Goal: Task Accomplishment & Management: Manage account settings

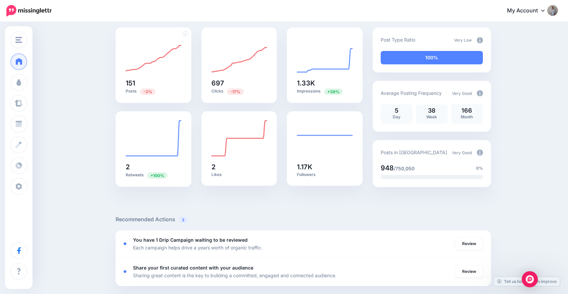
scroll to position [59, 0]
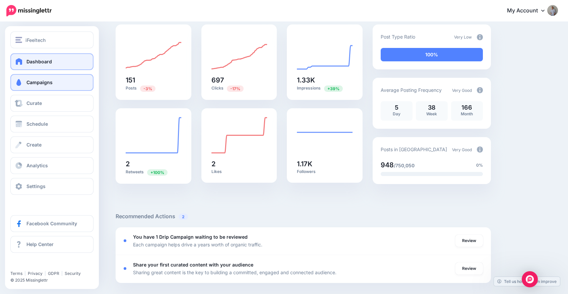
click at [49, 82] on span "Campaigns" at bounding box center [39, 82] width 26 height 6
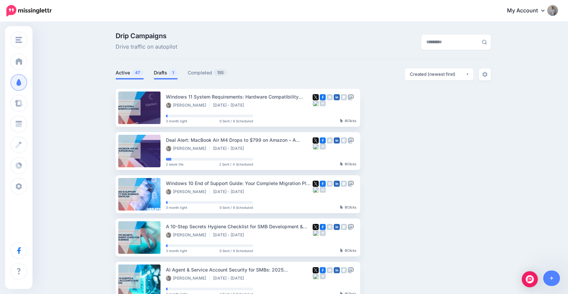
click at [167, 73] on link "Drafts 1" at bounding box center [166, 73] width 24 height 8
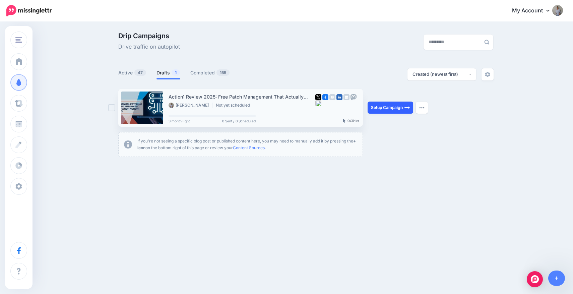
click at [389, 109] on link "Setup Campaign" at bounding box center [391, 108] width 46 height 12
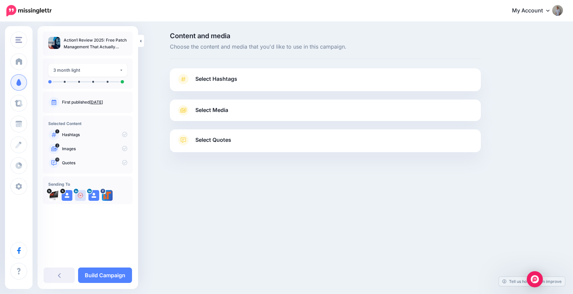
click at [224, 81] on span "Select Hashtags" at bounding box center [217, 78] width 42 height 9
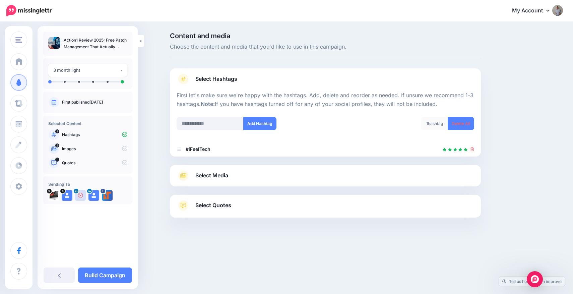
click at [217, 174] on span "Select Media" at bounding box center [212, 175] width 33 height 9
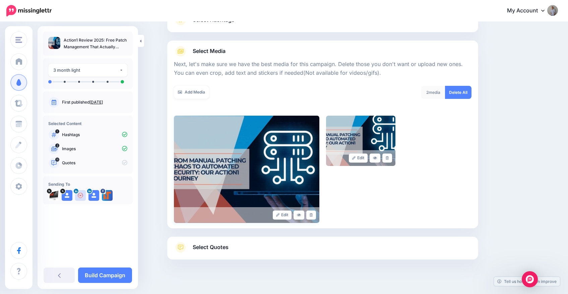
scroll to position [68, 0]
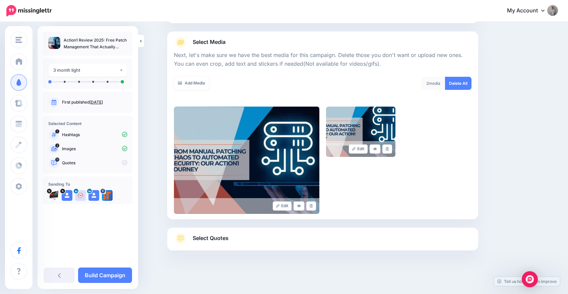
click at [220, 245] on link "Select Quotes" at bounding box center [323, 241] width 298 height 17
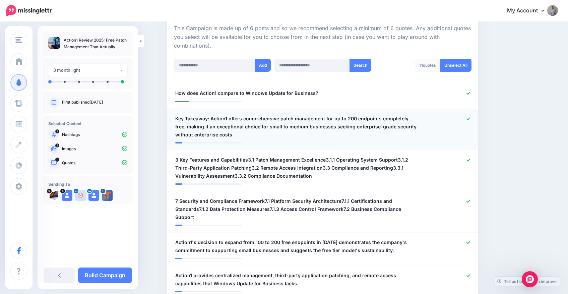
scroll to position [157, 0]
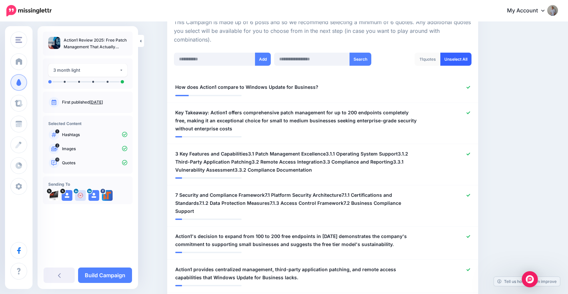
click at [456, 59] on link "Unselect All" at bounding box center [456, 59] width 31 height 13
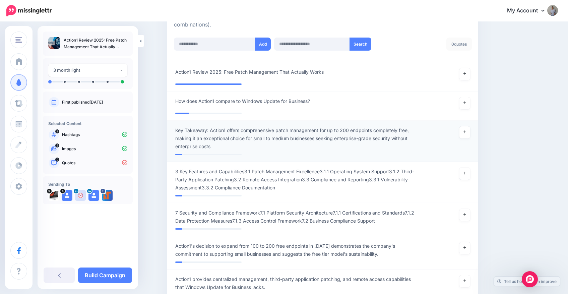
scroll to position [171, 0]
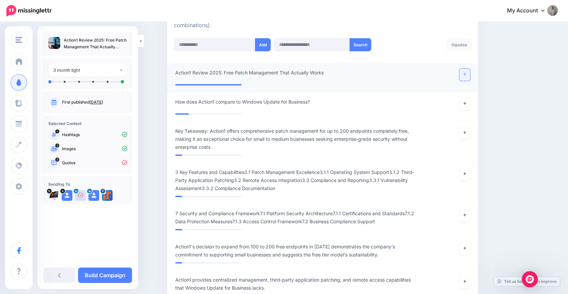
click at [469, 75] on link at bounding box center [465, 75] width 11 height 12
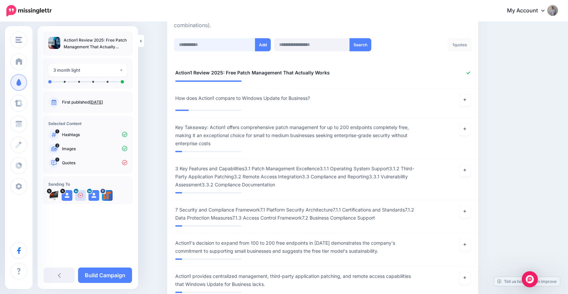
click at [212, 44] on input "text" at bounding box center [214, 44] width 81 height 13
paste input "**********"
type input "**********"
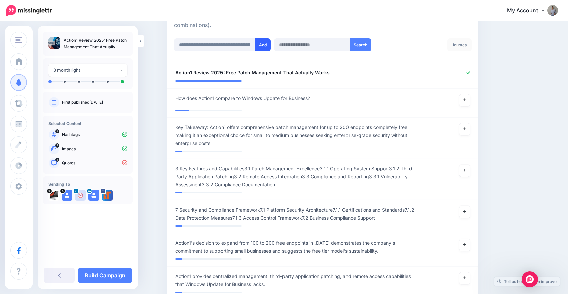
click at [264, 46] on button "Add" at bounding box center [263, 44] width 16 height 13
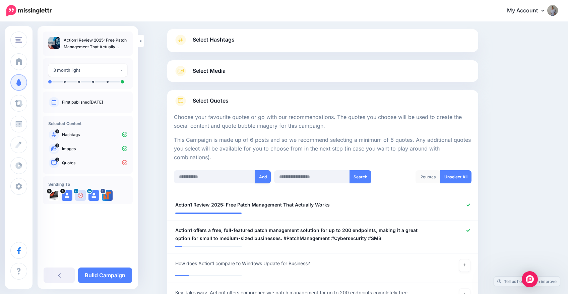
scroll to position [29, 0]
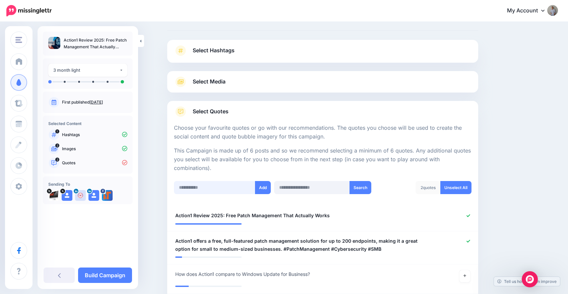
click at [197, 189] on input "text" at bounding box center [214, 187] width 81 height 13
paste input "**********"
type input "**********"
click at [262, 187] on button "Add" at bounding box center [263, 187] width 16 height 13
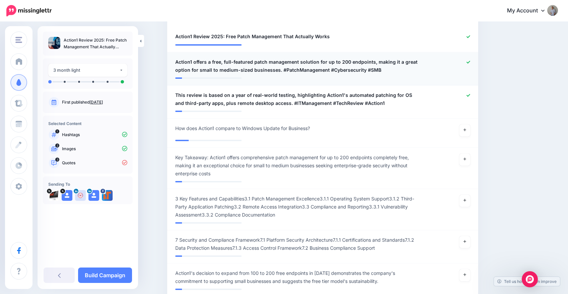
scroll to position [100, 0]
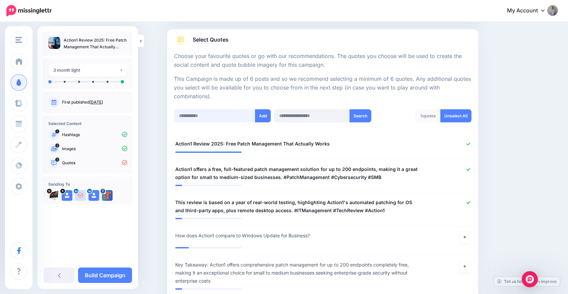
click at [219, 119] on input "text" at bounding box center [214, 115] width 81 height 13
paste input "**********"
type input "**********"
click at [262, 117] on button "Add" at bounding box center [263, 115] width 16 height 13
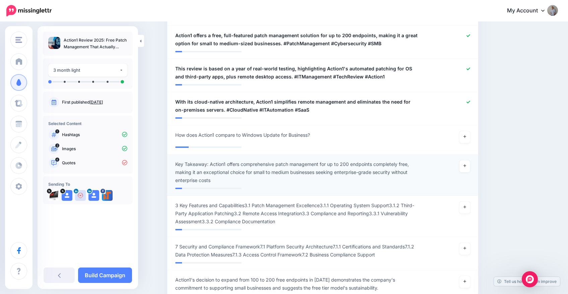
scroll to position [167, 0]
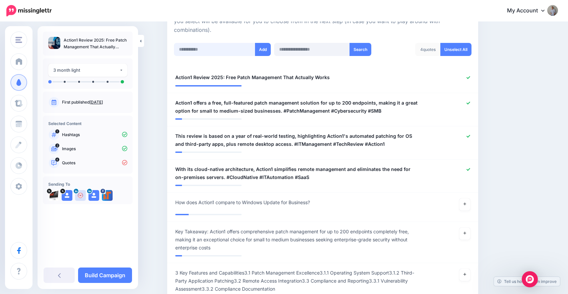
click at [216, 50] on input "text" at bounding box center [214, 49] width 81 height 13
paste input "**********"
type input "**********"
click at [266, 50] on button "Add" at bounding box center [263, 49] width 16 height 13
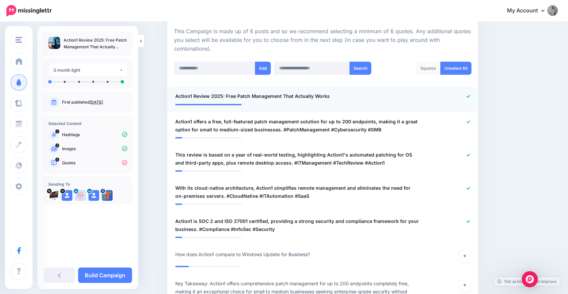
scroll to position [97, 0]
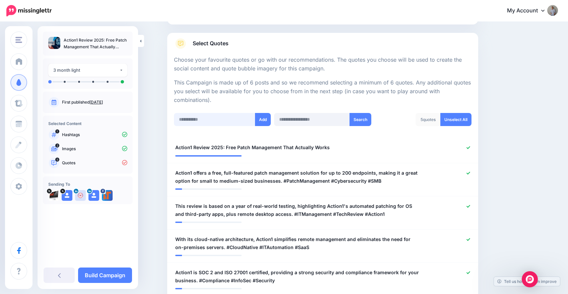
click at [213, 118] on input "text" at bounding box center [214, 119] width 81 height 13
paste input "**********"
type input "**********"
click at [264, 119] on button "Add" at bounding box center [263, 119] width 16 height 13
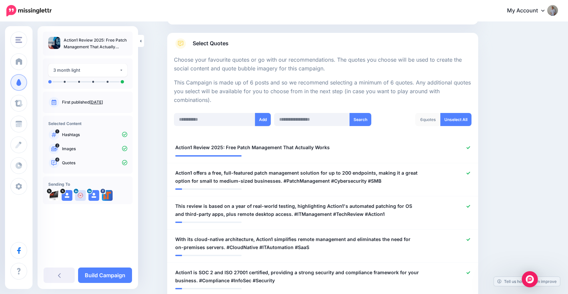
scroll to position [234, 0]
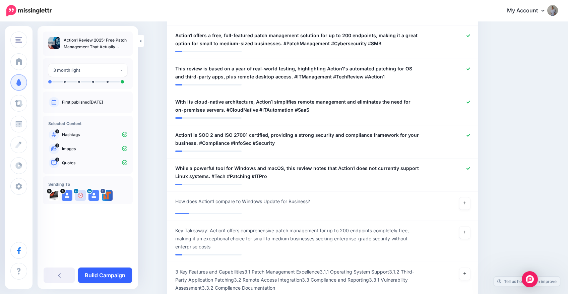
click at [109, 277] on link "Build Campaign" at bounding box center [105, 275] width 54 height 15
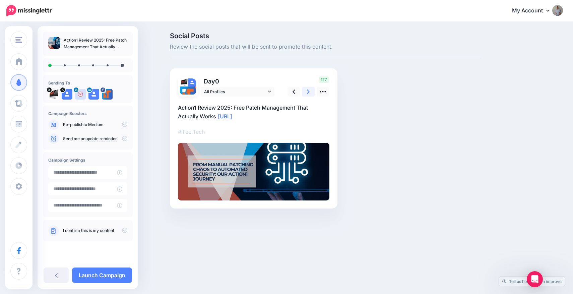
click at [307, 92] on link at bounding box center [308, 92] width 13 height 10
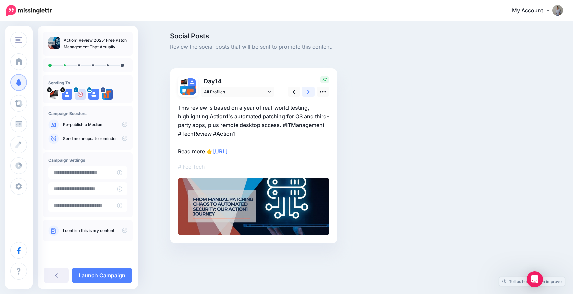
click at [307, 92] on link at bounding box center [308, 92] width 13 height 10
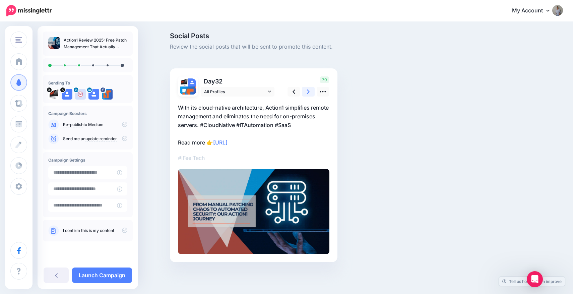
click at [307, 92] on link at bounding box center [308, 92] width 13 height 10
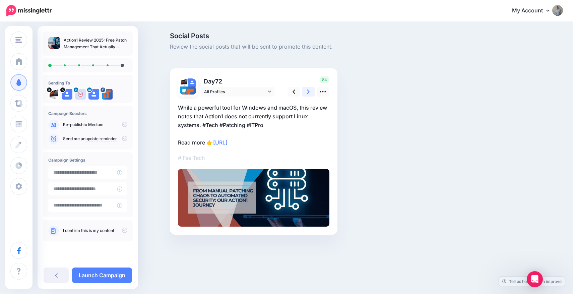
click at [307, 92] on link at bounding box center [308, 92] width 13 height 10
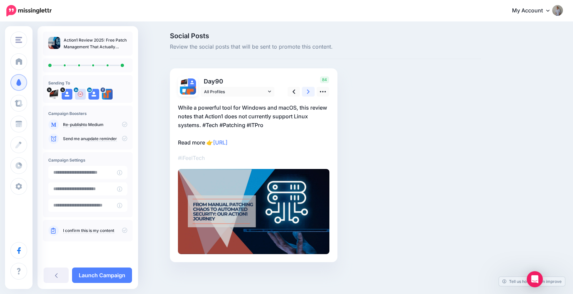
click at [307, 92] on link at bounding box center [308, 92] width 13 height 10
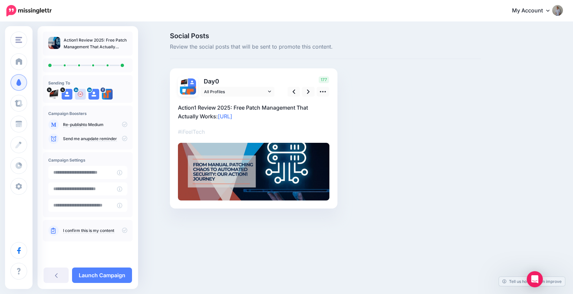
click at [123, 232] on icon at bounding box center [124, 230] width 5 height 5
click at [103, 271] on link "Launch Campaign" at bounding box center [102, 275] width 60 height 15
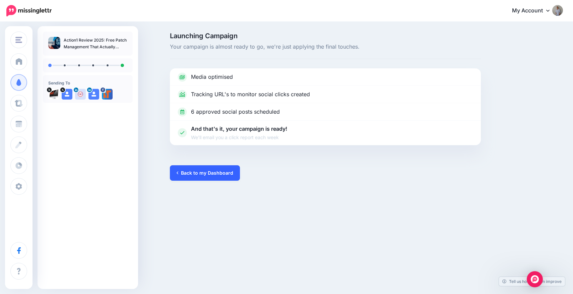
click at [197, 170] on link "Back to my Dashboard" at bounding box center [205, 172] width 70 height 15
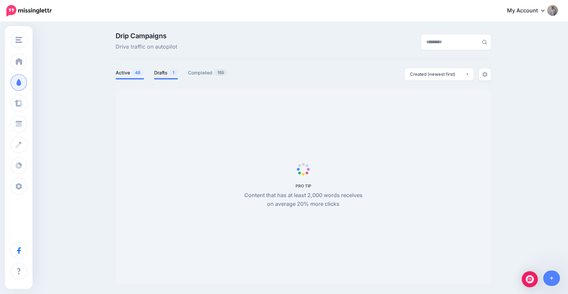
click at [168, 73] on link "Drafts 1" at bounding box center [166, 73] width 24 height 8
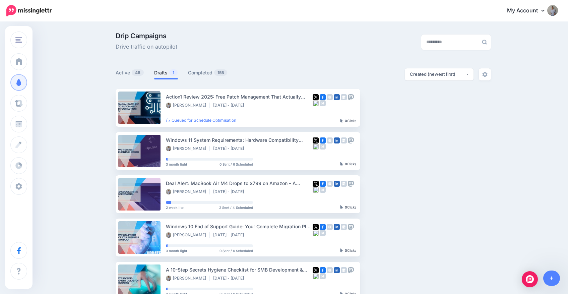
click at [172, 71] on link "Drafts 1" at bounding box center [166, 73] width 24 height 8
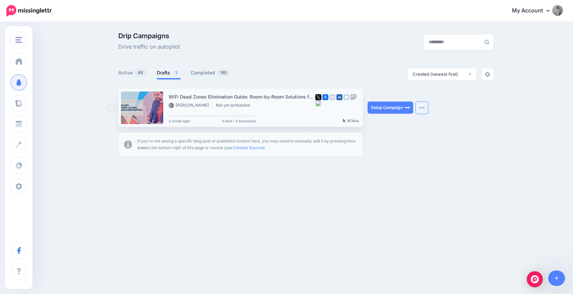
click at [426, 108] on button "button" at bounding box center [422, 108] width 12 height 12
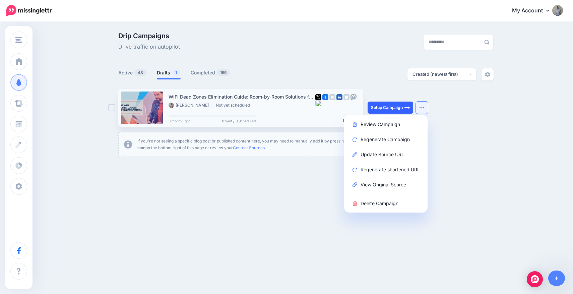
click at [386, 109] on link "Setup Campaign" at bounding box center [391, 108] width 46 height 12
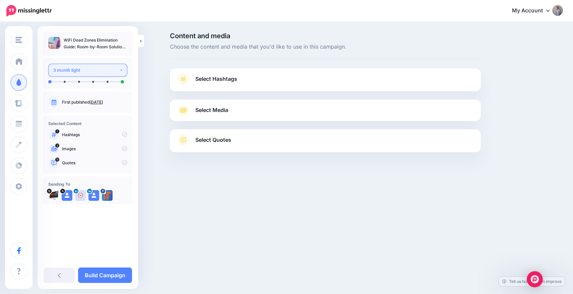
click at [91, 69] on div "3 month light" at bounding box center [86, 70] width 66 height 8
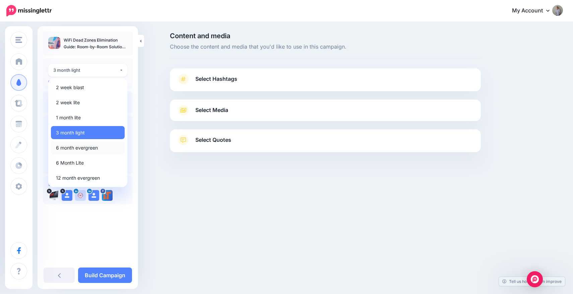
click at [89, 151] on span "6 month evergreen" at bounding box center [77, 148] width 42 height 8
select select "*****"
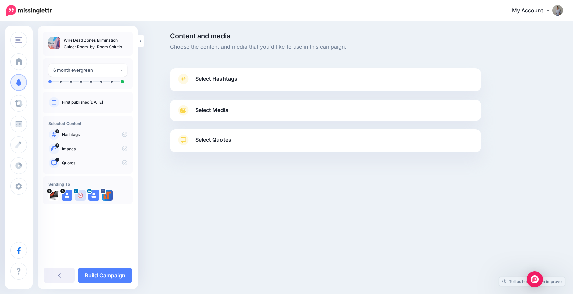
click at [206, 75] on span "Select Hashtags" at bounding box center [217, 78] width 42 height 9
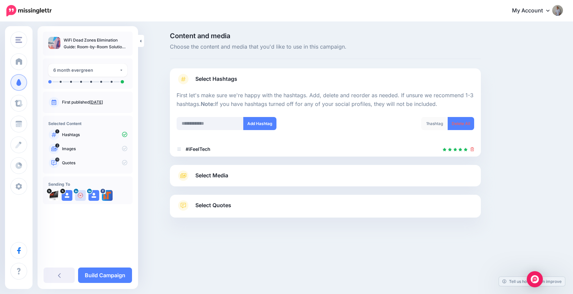
click at [254, 175] on link "Select Media" at bounding box center [326, 175] width 298 height 11
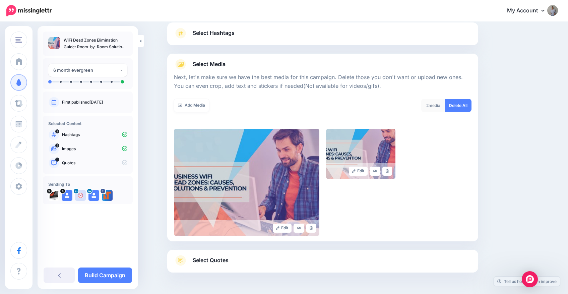
scroll to position [49, 0]
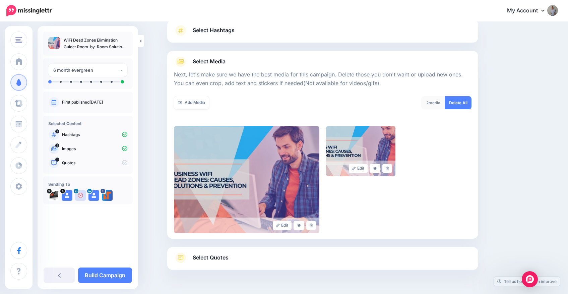
click at [227, 260] on span "Select Quotes" at bounding box center [211, 257] width 36 height 9
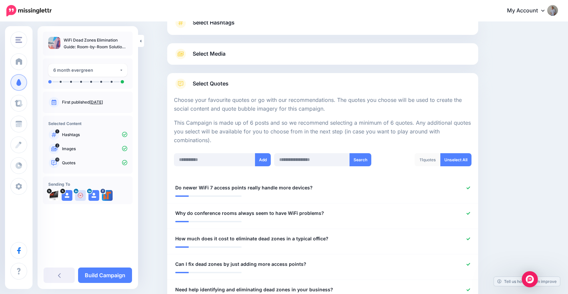
scroll to position [57, 0]
click at [103, 69] on div "6 month evergreen" at bounding box center [86, 70] width 66 height 8
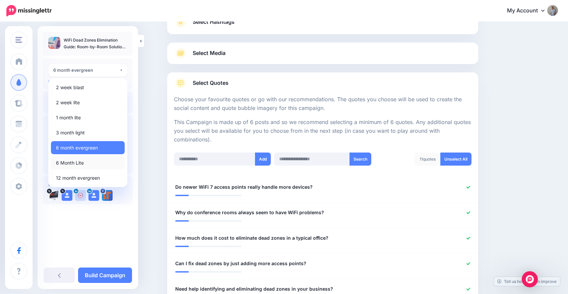
click at [81, 164] on span "6 Month Lite" at bounding box center [70, 163] width 28 height 8
select select "******"
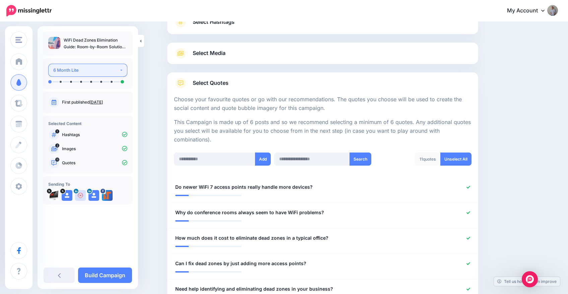
click at [102, 69] on div "6 Month Lite" at bounding box center [86, 70] width 66 height 8
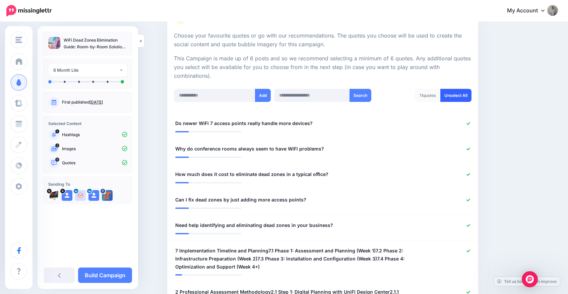
click at [456, 99] on link "Unselect All" at bounding box center [456, 95] width 31 height 13
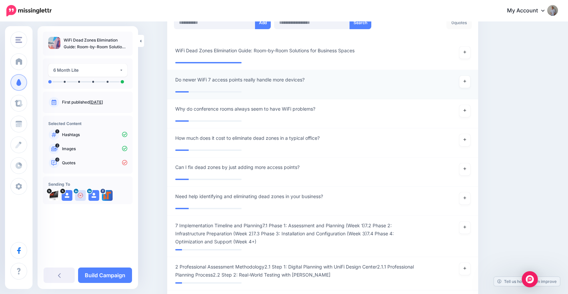
scroll to position [167, 0]
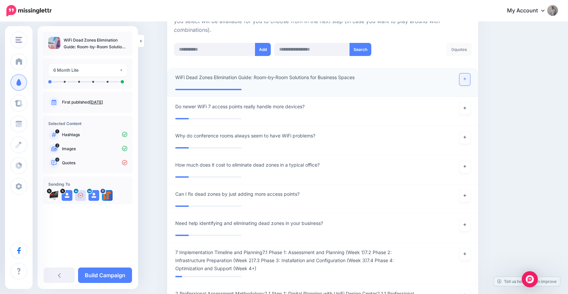
click at [466, 80] on icon at bounding box center [465, 79] width 3 height 4
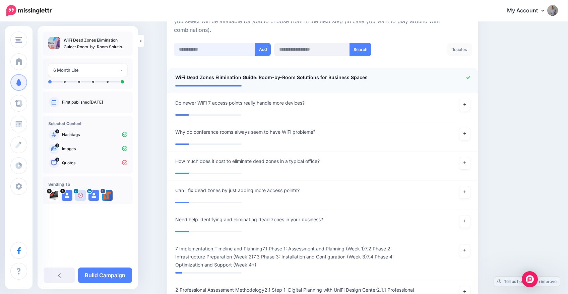
click at [217, 51] on input "text" at bounding box center [214, 49] width 81 height 13
paste input "**********"
type input "**********"
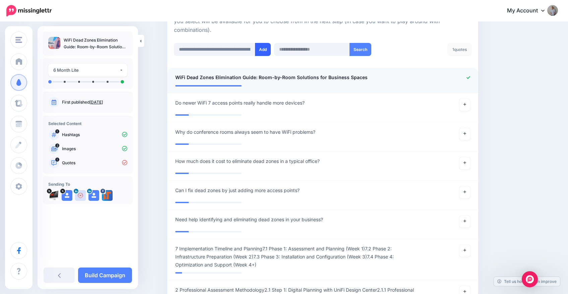
click at [262, 50] on button "Add" at bounding box center [263, 49] width 16 height 13
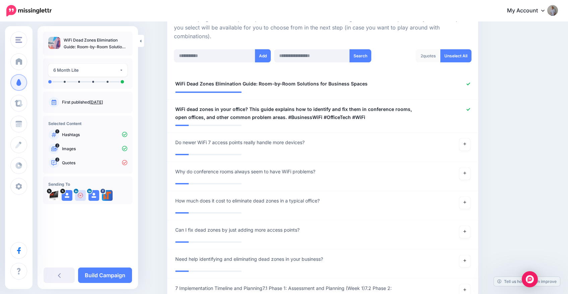
scroll to position [102, 0]
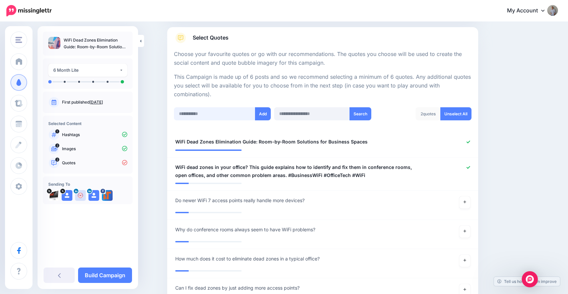
click at [219, 111] on input "text" at bounding box center [214, 113] width 81 height 13
paste input "**********"
type input "**********"
click at [264, 116] on button "Add" at bounding box center [263, 113] width 16 height 13
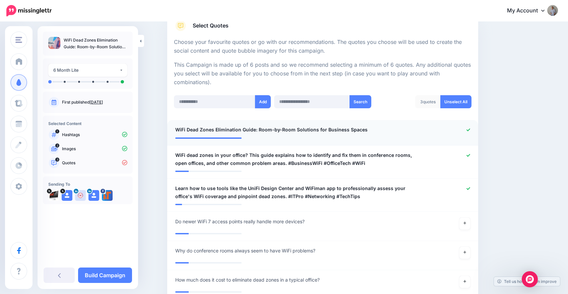
scroll to position [113, 0]
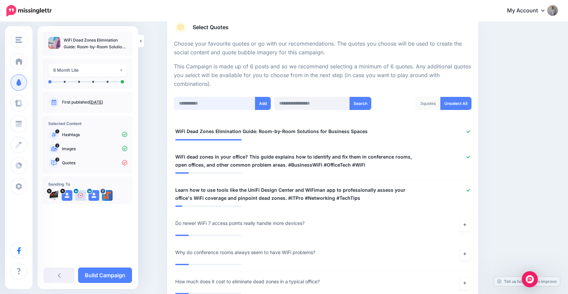
click at [211, 109] on input "text" at bounding box center [214, 103] width 81 height 13
paste input "**********"
type input "**********"
click at [264, 103] on button "Add" at bounding box center [263, 103] width 16 height 13
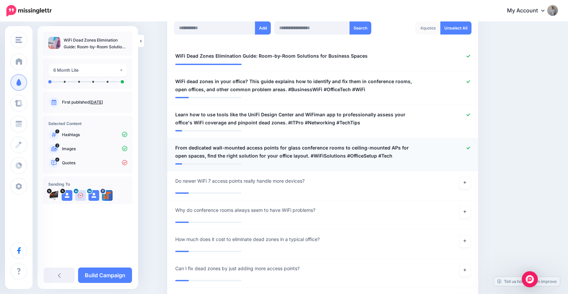
scroll to position [172, 0]
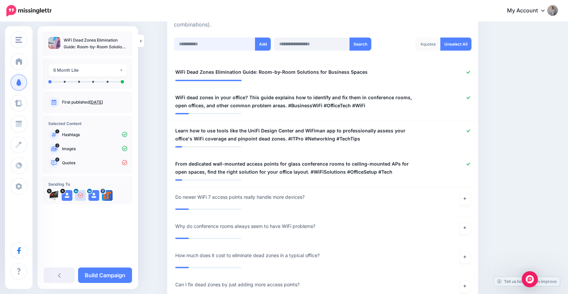
click at [219, 41] on input "text" at bounding box center [214, 44] width 81 height 13
paste input "**********"
type input "**********"
click at [267, 43] on button "Add" at bounding box center [263, 44] width 16 height 13
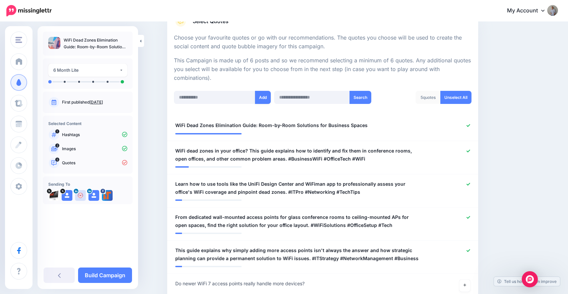
scroll to position [22, 0]
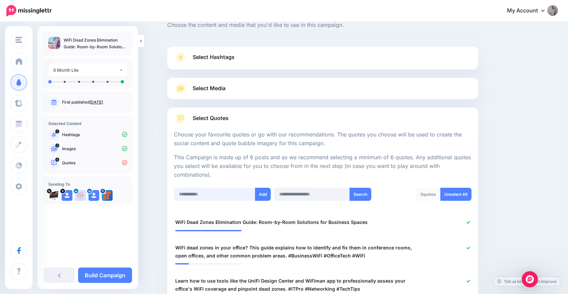
click at [202, 190] on input "text" at bounding box center [214, 194] width 81 height 13
paste input "**********"
type input "**********"
click at [262, 194] on button "Add" at bounding box center [263, 194] width 16 height 13
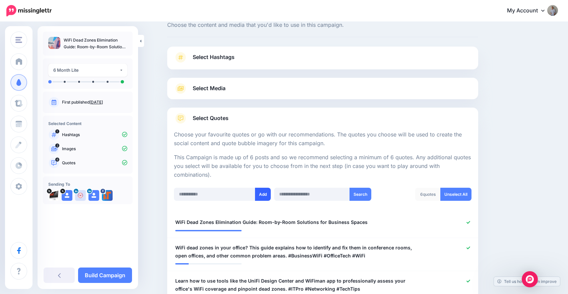
scroll to position [234, 0]
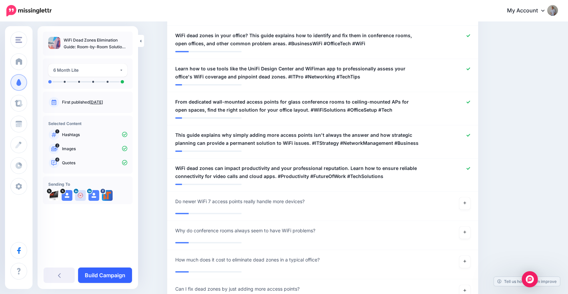
click at [121, 276] on link "Build Campaign" at bounding box center [105, 275] width 54 height 15
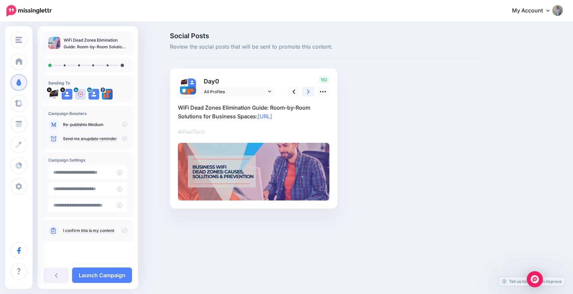
click at [309, 91] on icon at bounding box center [308, 91] width 3 height 7
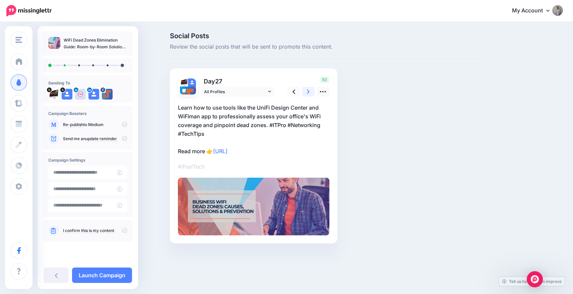
click at [309, 91] on icon at bounding box center [308, 91] width 3 height 7
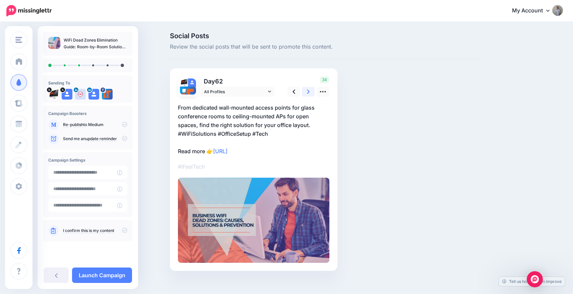
click at [309, 91] on icon at bounding box center [308, 91] width 3 height 7
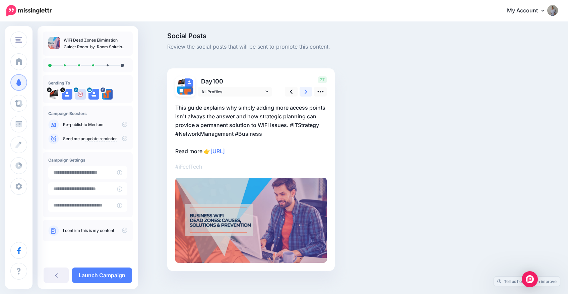
click at [308, 91] on icon at bounding box center [306, 91] width 3 height 7
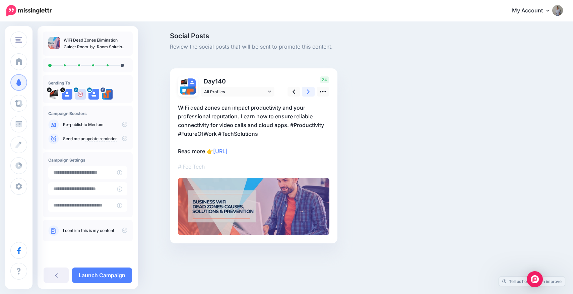
click at [309, 91] on icon at bounding box center [308, 91] width 3 height 7
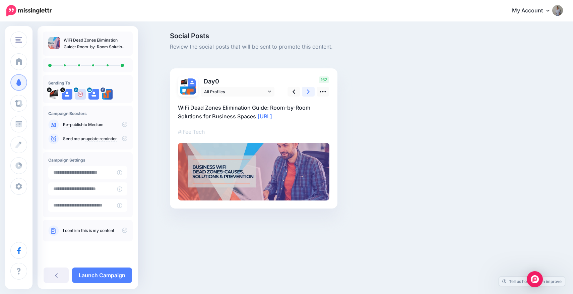
click at [309, 91] on icon at bounding box center [308, 91] width 3 height 7
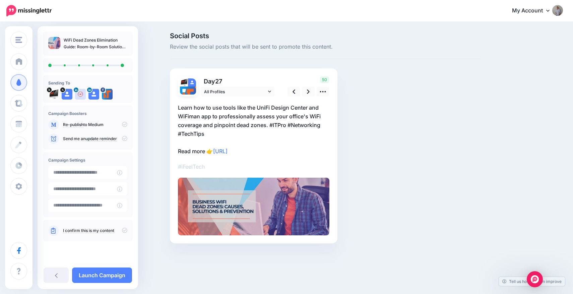
click at [124, 228] on icon at bounding box center [124, 230] width 5 height 5
click at [116, 275] on link "Launch Campaign" at bounding box center [102, 275] width 60 height 15
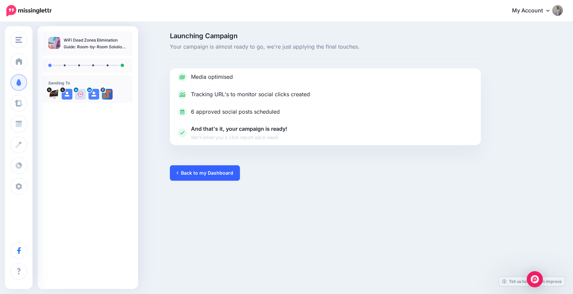
click at [217, 173] on link "Back to my Dashboard" at bounding box center [205, 172] width 70 height 15
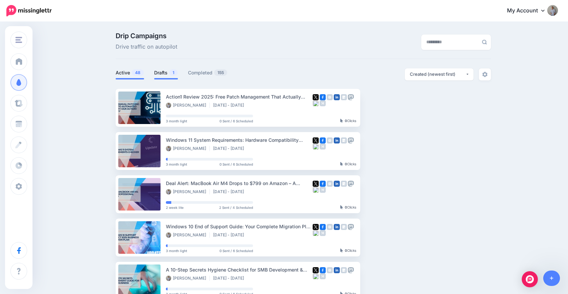
click at [168, 74] on link "Drafts 1" at bounding box center [166, 73] width 24 height 8
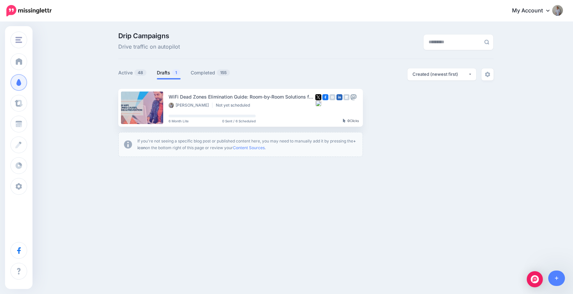
click at [135, 80] on div at bounding box center [306, 84] width 376 height 8
click at [132, 72] on link "Active 48" at bounding box center [132, 73] width 29 height 8
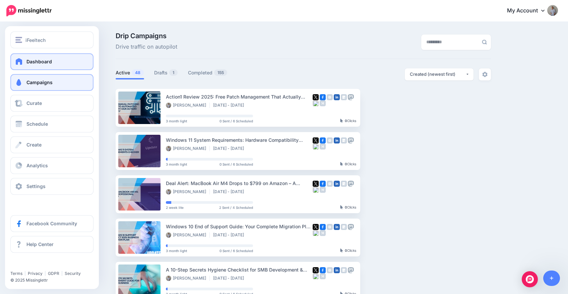
click at [20, 58] on span at bounding box center [19, 61] width 9 height 7
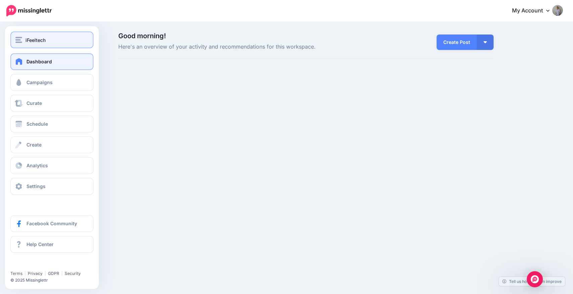
click at [38, 41] on span "iFeeltech" at bounding box center [35, 40] width 20 height 8
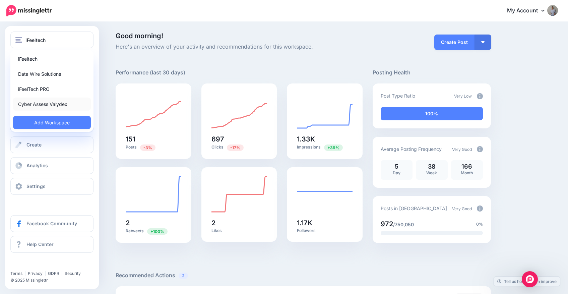
click at [41, 104] on link "Cyber Assess Valydex" at bounding box center [52, 104] width 78 height 13
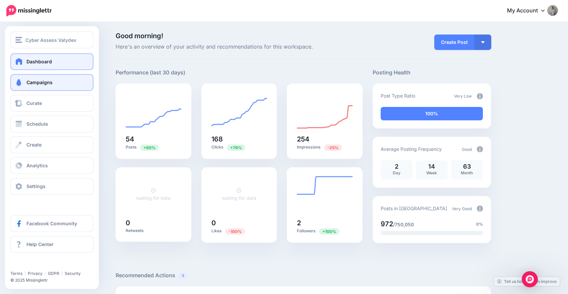
click at [38, 83] on span "Campaigns" at bounding box center [39, 82] width 26 height 6
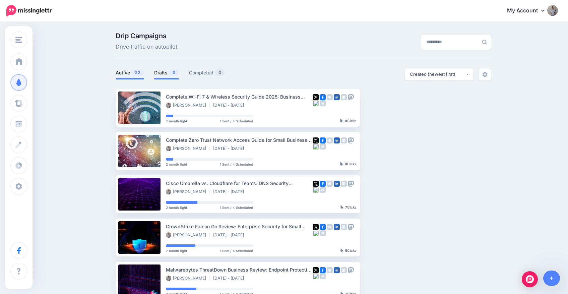
click at [170, 73] on link "Drafts 0" at bounding box center [166, 73] width 25 height 8
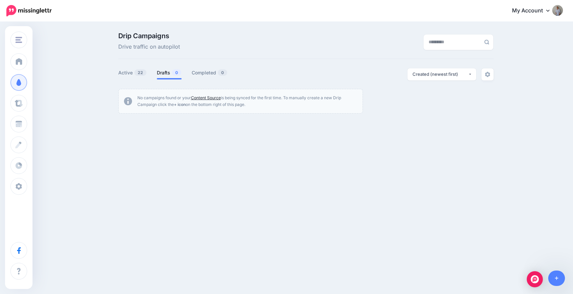
click at [205, 96] on link "Content Source" at bounding box center [206, 97] width 30 height 5
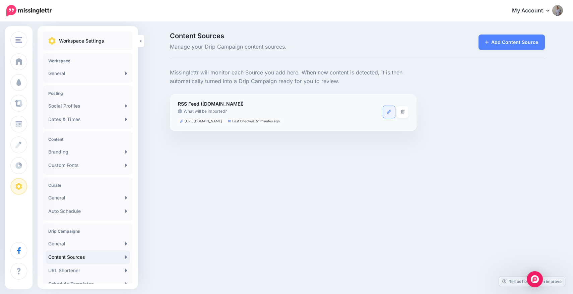
click at [389, 114] on link at bounding box center [389, 112] width 12 height 12
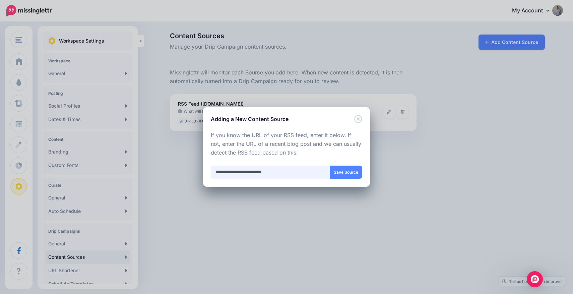
drag, startPoint x: 295, startPoint y: 173, endPoint x: 183, endPoint y: 171, distance: 112.0
click at [181, 171] on div "Adding a New Content Source Loading Loading Choose the type of Content Source y…" at bounding box center [286, 147] width 573 height 294
click at [358, 120] on icon "Close" at bounding box center [358, 119] width 8 height 8
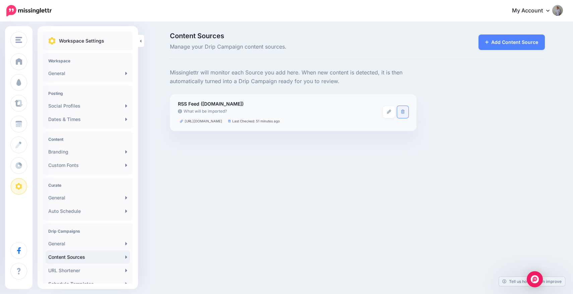
click at [403, 113] on icon at bounding box center [403, 112] width 4 height 4
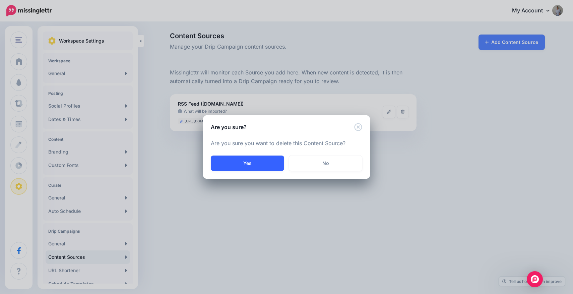
click at [255, 166] on button "Yes" at bounding box center [247, 163] width 73 height 15
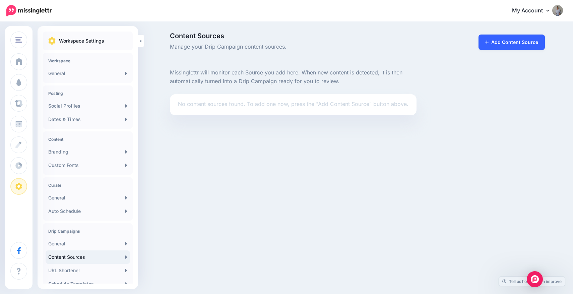
click at [504, 43] on link "Add Content Source" at bounding box center [512, 42] width 67 height 15
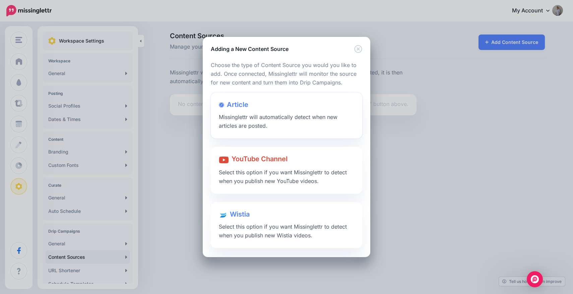
click at [258, 115] on span "Missinglettr will automatically detect when new articles are posted." at bounding box center [278, 121] width 119 height 15
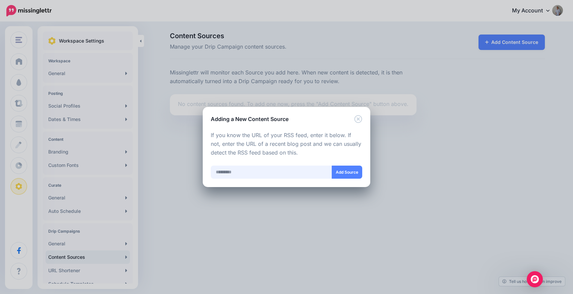
click at [247, 169] on input "text" at bounding box center [271, 172] width 121 height 13
paste input "**********"
type input "**********"
click at [348, 174] on button "Add Source" at bounding box center [347, 172] width 31 height 13
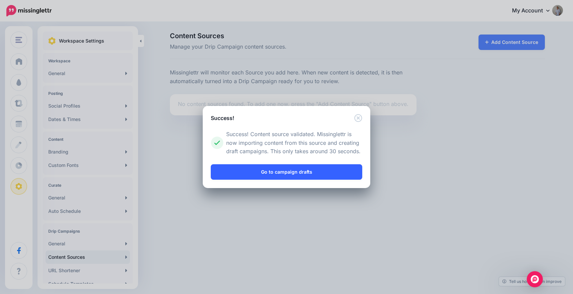
click at [328, 174] on link "Go to campaign drafts" at bounding box center [287, 171] width 152 height 15
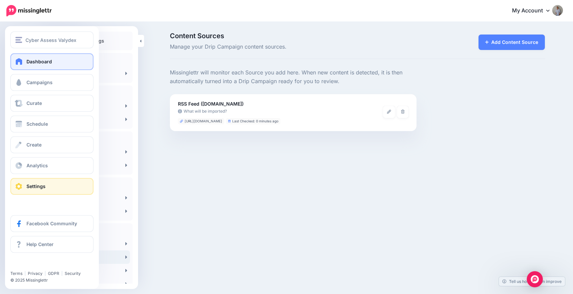
click at [40, 60] on span "Dashboard" at bounding box center [38, 62] width 25 height 6
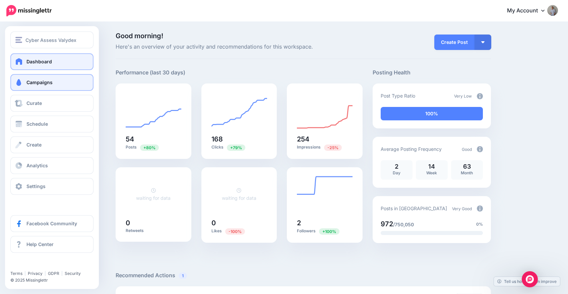
click at [54, 85] on link "Campaigns" at bounding box center [51, 82] width 83 height 17
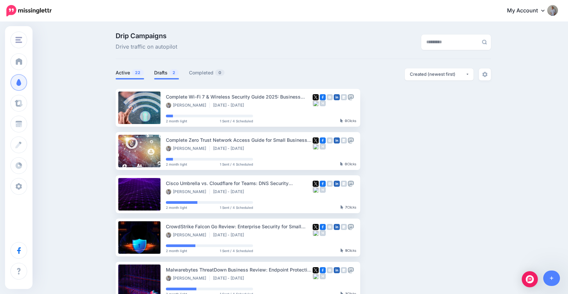
click at [164, 74] on link "Drafts 2" at bounding box center [166, 73] width 25 height 8
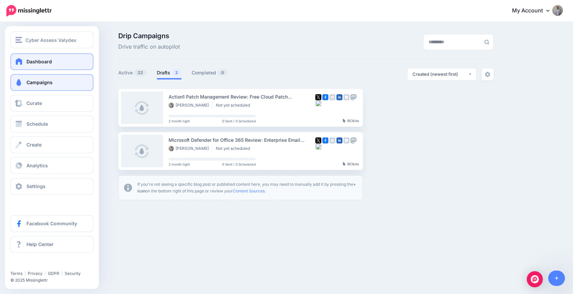
click at [19, 62] on span at bounding box center [19, 61] width 9 height 7
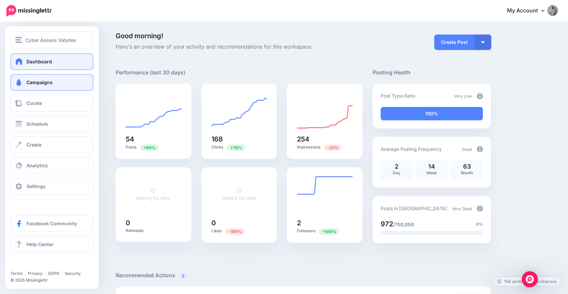
click at [21, 82] on span at bounding box center [18, 82] width 9 height 7
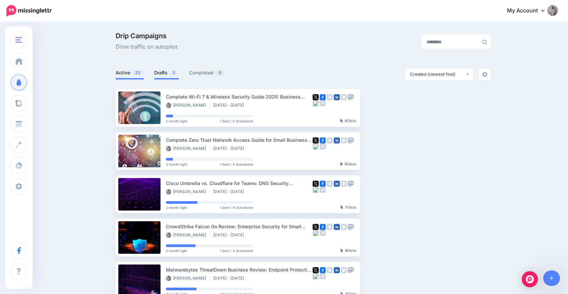
click at [164, 74] on link "Drafts 2" at bounding box center [166, 73] width 25 height 8
click at [168, 73] on link "Drafts 2" at bounding box center [166, 73] width 25 height 8
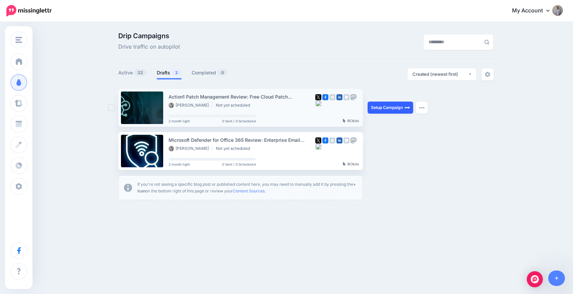
click at [387, 107] on link "Setup Campaign" at bounding box center [391, 108] width 46 height 12
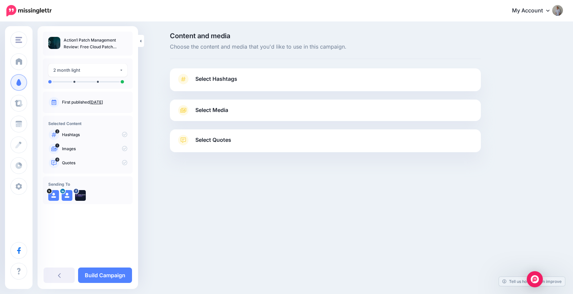
click at [214, 84] on link "Select Hashtags" at bounding box center [326, 82] width 298 height 17
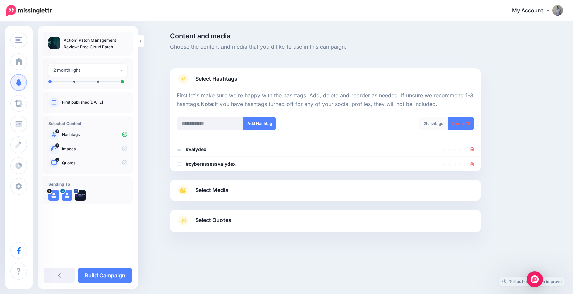
click at [226, 184] on div "Select Media Next, let's make sure we have the best media for this campaign. De…" at bounding box center [325, 190] width 311 height 21
click at [239, 193] on link "Select Media" at bounding box center [326, 190] width 298 height 11
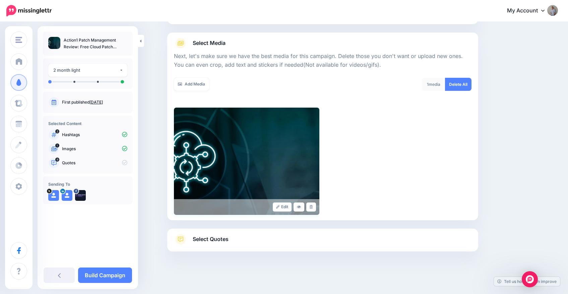
scroll to position [68, 0]
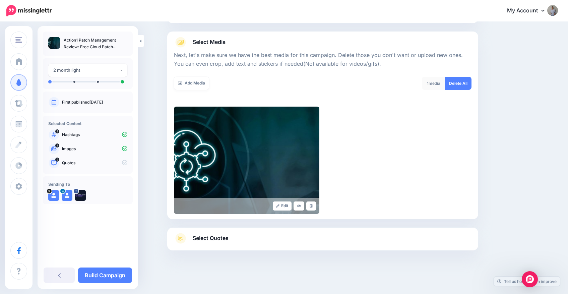
click at [245, 238] on link "Select Quotes" at bounding box center [323, 241] width 298 height 17
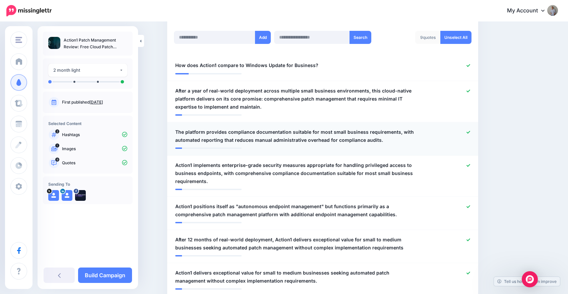
scroll to position [165, 0]
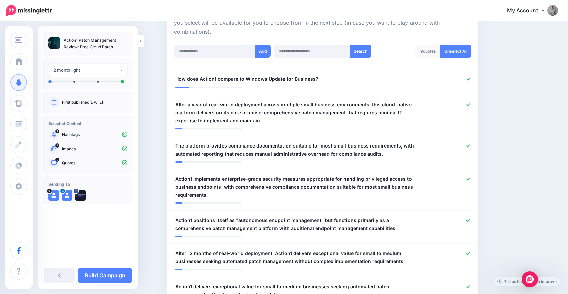
click at [456, 53] on link "Unselect All" at bounding box center [456, 51] width 31 height 13
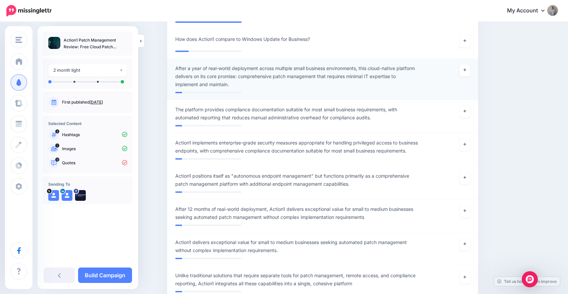
scroll to position [173, 0]
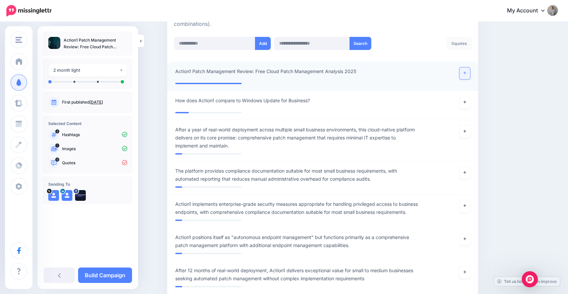
click at [470, 73] on link at bounding box center [465, 73] width 11 height 12
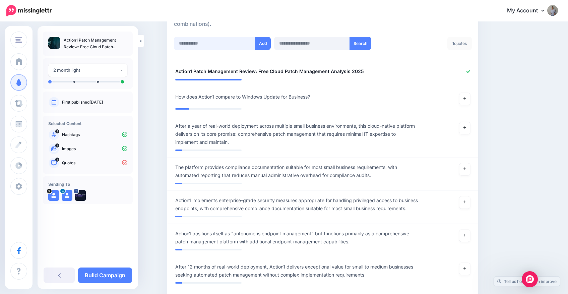
click at [230, 46] on input "text" at bounding box center [214, 43] width 81 height 13
click at [205, 44] on input "text" at bounding box center [214, 43] width 81 height 13
paste input "**********"
type input "**********"
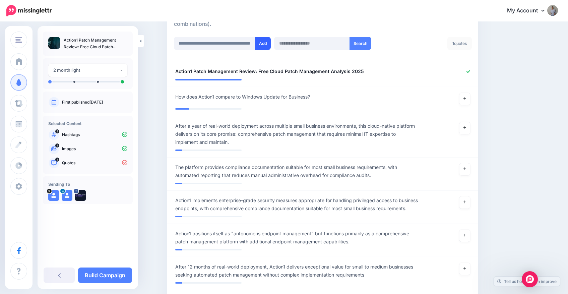
click at [265, 45] on button "Add" at bounding box center [263, 43] width 16 height 13
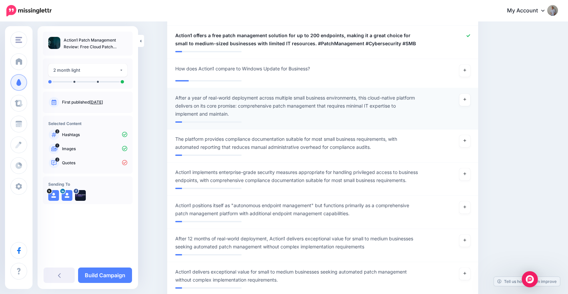
scroll to position [93, 0]
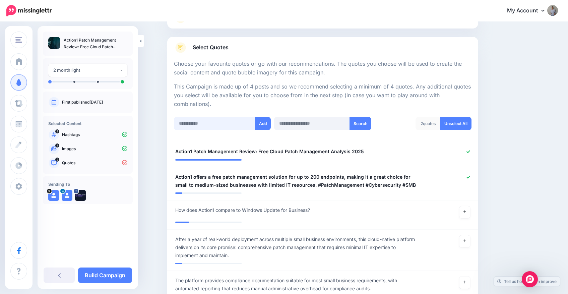
click at [211, 117] on input "text" at bounding box center [214, 123] width 81 height 13
paste input "**********"
type input "**********"
click at [262, 123] on button "Add" at bounding box center [263, 123] width 16 height 13
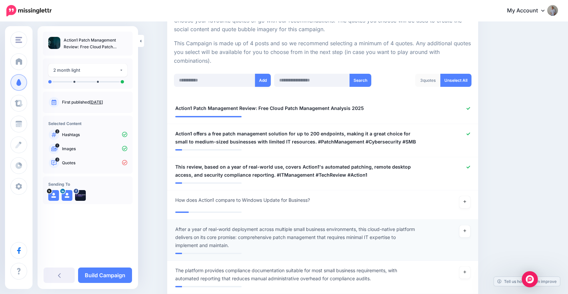
scroll to position [100, 0]
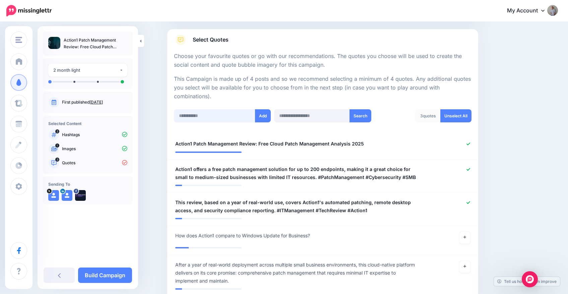
click at [207, 118] on input "text" at bounding box center [214, 115] width 81 height 13
paste input "**********"
type input "**********"
click at [266, 112] on button "Add" at bounding box center [263, 115] width 16 height 13
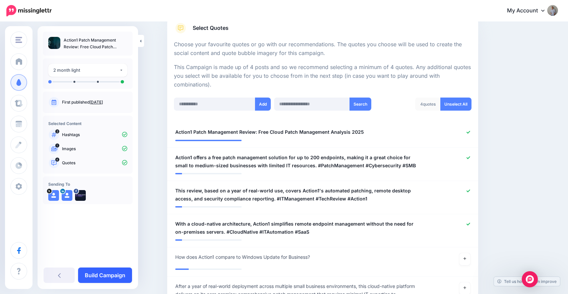
scroll to position [151, 0]
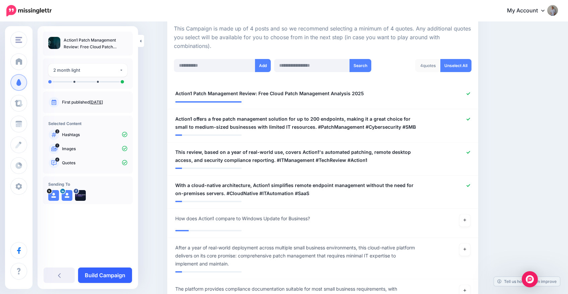
click at [112, 275] on link "Build Campaign" at bounding box center [105, 275] width 54 height 15
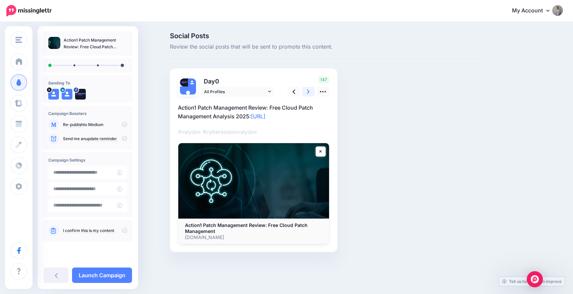
click at [306, 93] on link at bounding box center [308, 92] width 13 height 10
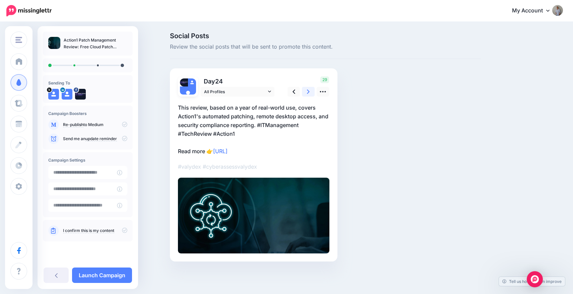
click at [306, 93] on link at bounding box center [308, 92] width 13 height 10
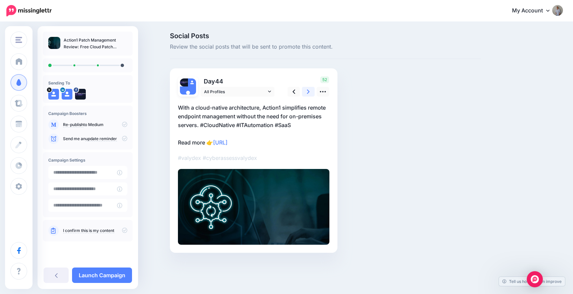
click at [306, 93] on link at bounding box center [308, 92] width 13 height 10
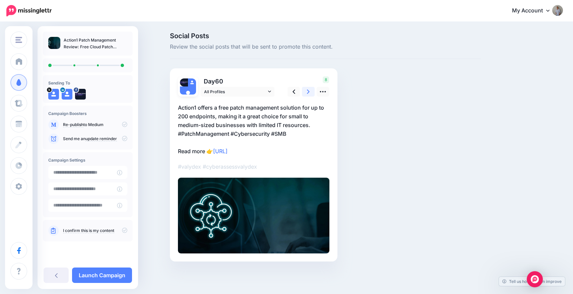
click at [306, 93] on link at bounding box center [308, 92] width 13 height 10
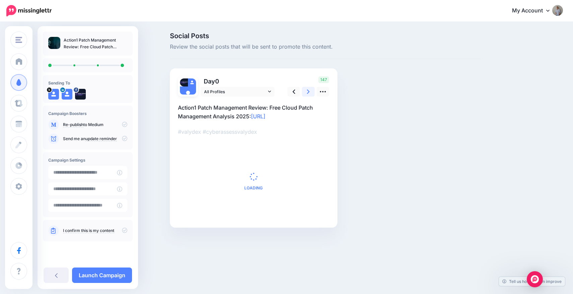
click at [306, 93] on link at bounding box center [308, 92] width 13 height 10
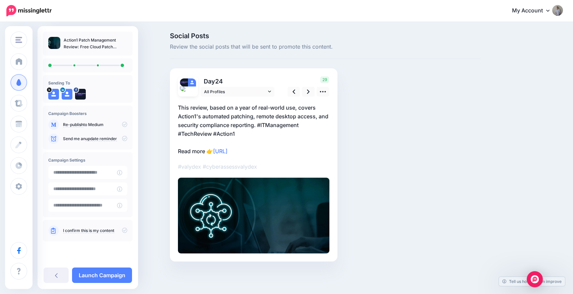
click at [124, 230] on icon at bounding box center [124, 230] width 5 height 5
click at [102, 272] on link "Launch Campaign" at bounding box center [102, 275] width 60 height 15
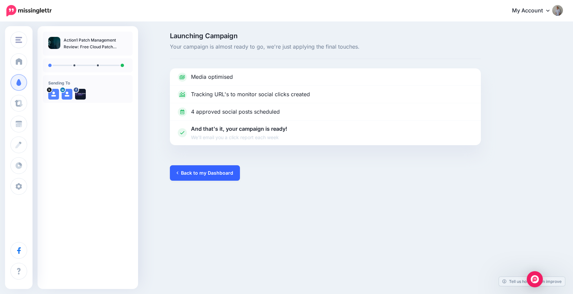
click at [222, 175] on link "Back to my Dashboard" at bounding box center [205, 172] width 70 height 15
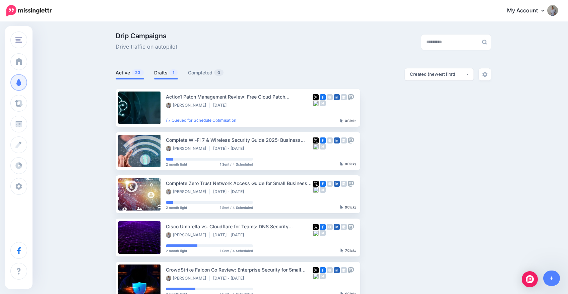
click at [167, 75] on link "Drafts 1" at bounding box center [166, 73] width 24 height 8
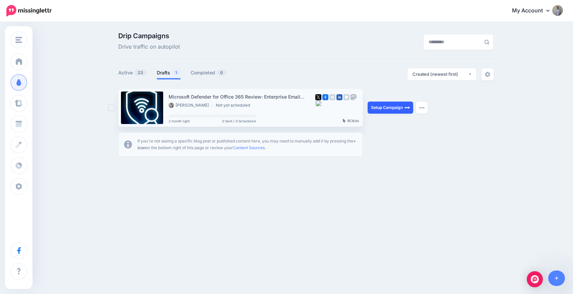
click at [395, 106] on link "Setup Campaign" at bounding box center [391, 108] width 46 height 12
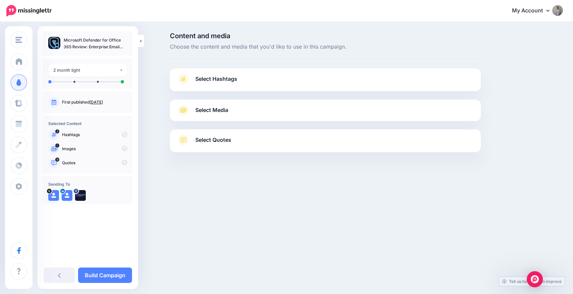
click at [244, 83] on link "Select Hashtags" at bounding box center [326, 82] width 298 height 17
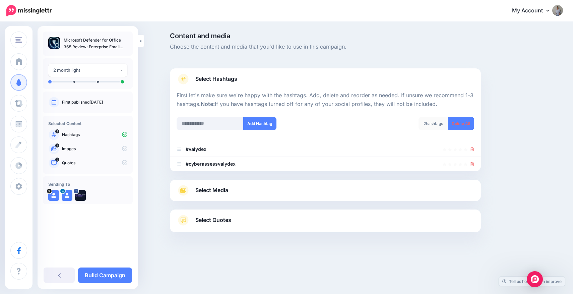
click at [210, 187] on span "Select Media" at bounding box center [212, 190] width 33 height 9
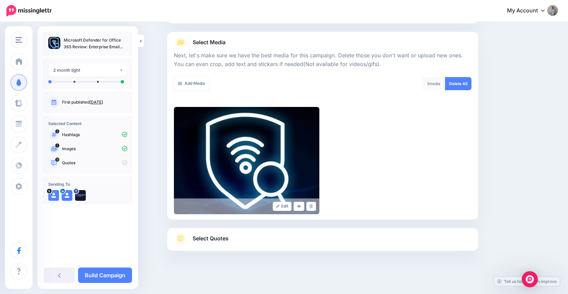
click at [229, 234] on span "Select Quotes" at bounding box center [211, 238] width 36 height 9
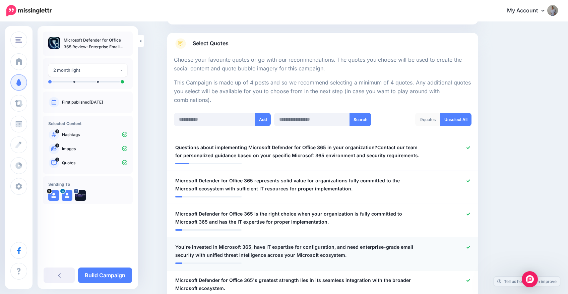
scroll to position [126, 0]
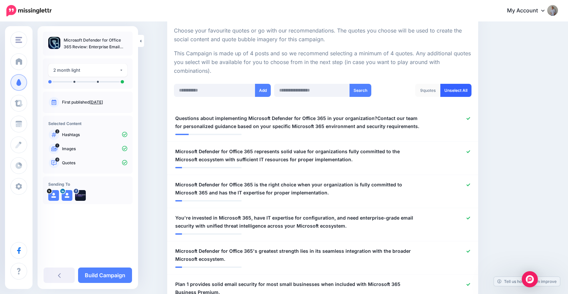
click at [459, 89] on link "Unselect All" at bounding box center [456, 90] width 31 height 13
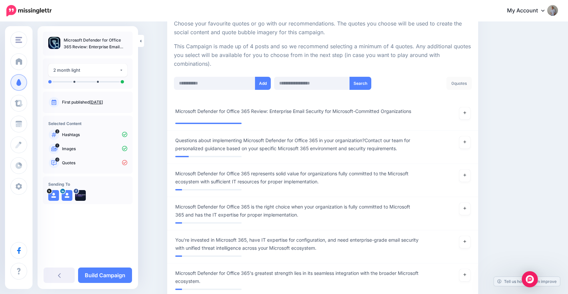
scroll to position [121, 0]
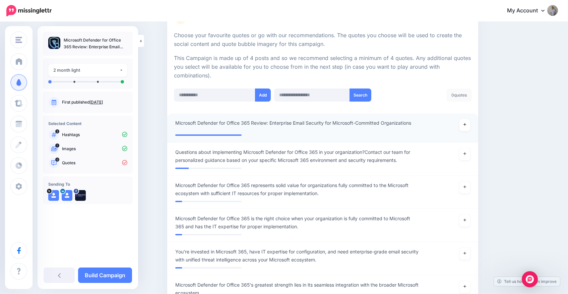
drag, startPoint x: 468, startPoint y: 127, endPoint x: 454, endPoint y: 124, distance: 14.6
click at [468, 127] on link at bounding box center [465, 125] width 11 height 12
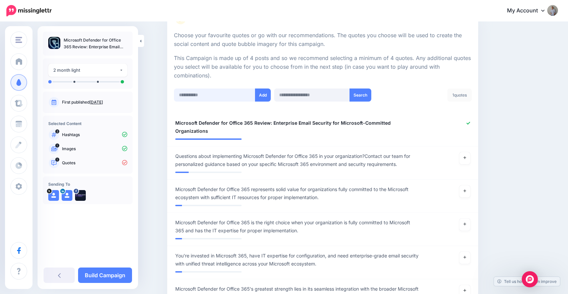
click at [209, 96] on input "text" at bounding box center [214, 95] width 81 height 13
paste input "**********"
type input "**********"
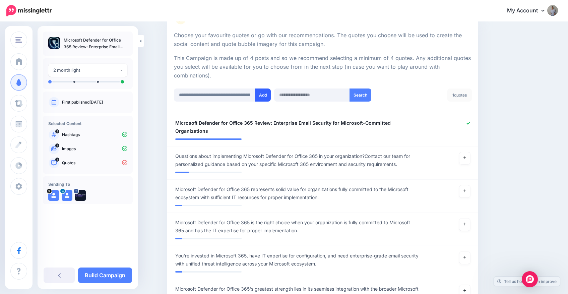
click at [262, 96] on button "Add" at bounding box center [263, 95] width 16 height 13
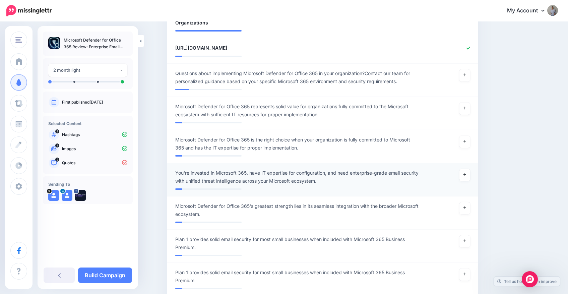
scroll to position [109, 0]
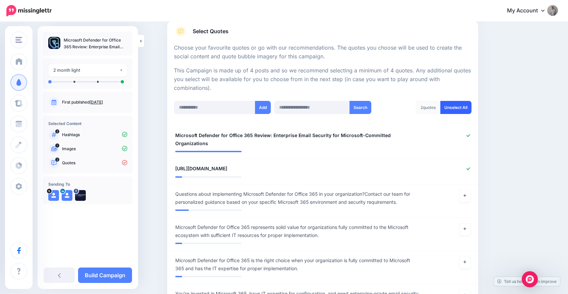
click at [460, 109] on link "Unselect All" at bounding box center [456, 107] width 31 height 13
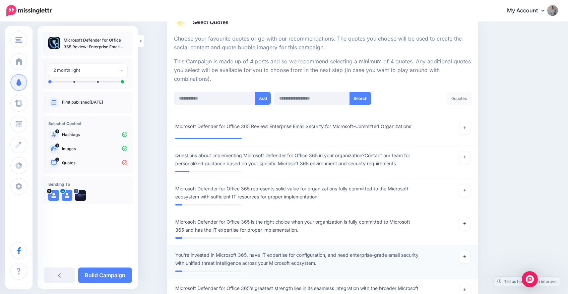
scroll to position [116, 0]
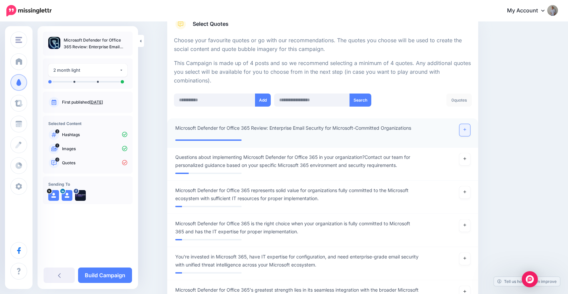
click at [469, 130] on link at bounding box center [465, 130] width 11 height 12
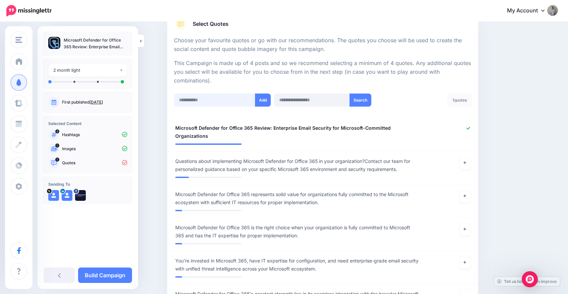
click at [206, 99] on input "text" at bounding box center [214, 100] width 81 height 13
paste input "**********"
type input "**********"
click at [266, 101] on button "Add" at bounding box center [263, 100] width 16 height 13
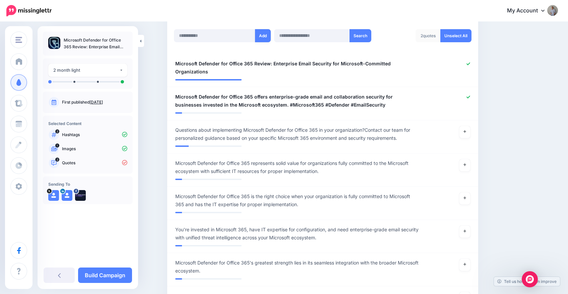
scroll to position [101, 0]
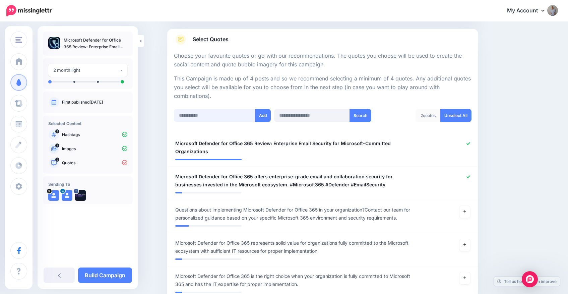
click at [202, 119] on input "text" at bounding box center [214, 115] width 81 height 13
paste input "**********"
type input "**********"
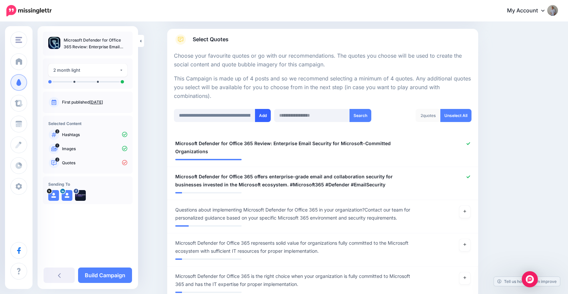
click at [261, 115] on button "Add" at bounding box center [263, 115] width 16 height 13
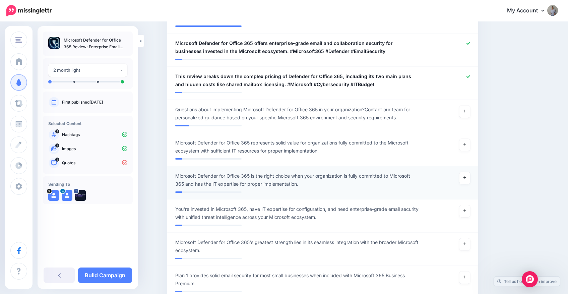
scroll to position [171, 0]
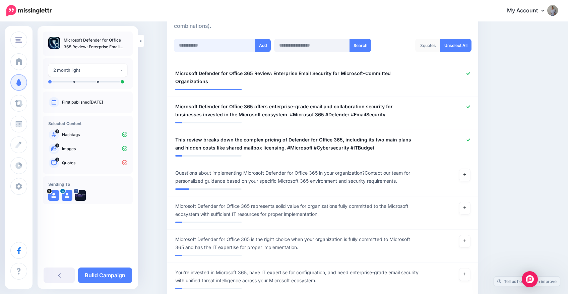
click at [225, 49] on input "text" at bounding box center [214, 45] width 81 height 13
paste input "**********"
type input "**********"
click at [260, 47] on button "Add" at bounding box center [263, 45] width 16 height 13
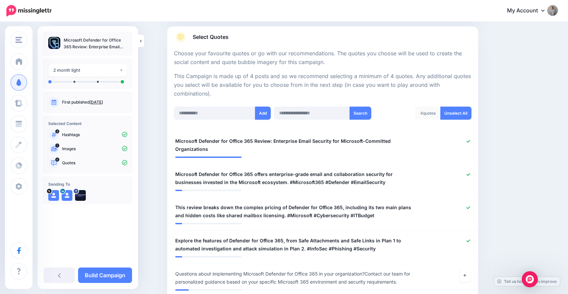
scroll to position [90, 0]
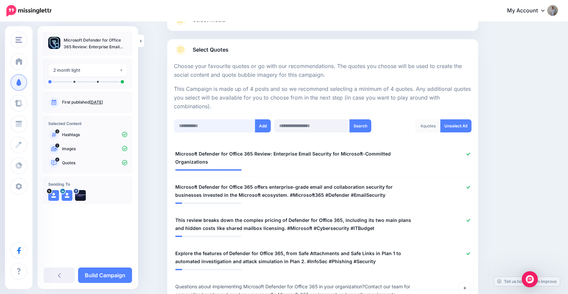
click at [216, 128] on input "text" at bounding box center [214, 125] width 81 height 13
paste input "**********"
type input "**********"
click at [263, 126] on button "Add" at bounding box center [263, 125] width 16 height 13
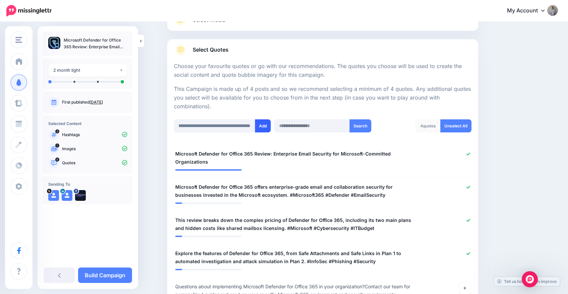
scroll to position [0, 0]
click at [114, 273] on link "Build Campaign" at bounding box center [105, 275] width 54 height 15
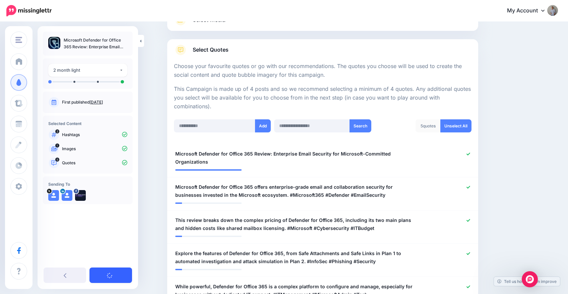
scroll to position [234, 0]
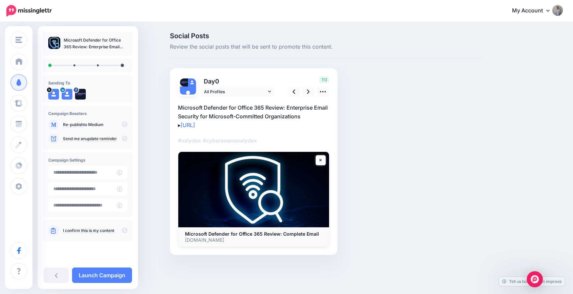
click at [125, 232] on icon at bounding box center [124, 230] width 5 height 5
drag, startPoint x: 125, startPoint y: 124, endPoint x: 129, endPoint y: 124, distance: 4.0
click at [125, 124] on icon at bounding box center [124, 124] width 5 height 5
click at [304, 91] on link at bounding box center [308, 92] width 13 height 10
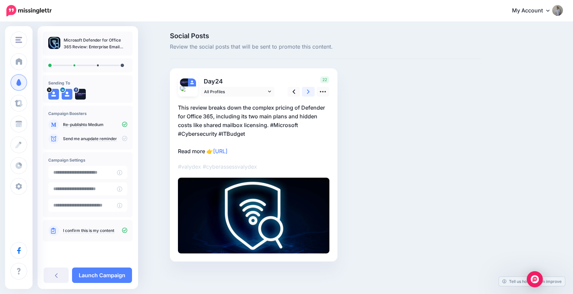
click at [304, 91] on link at bounding box center [308, 92] width 13 height 10
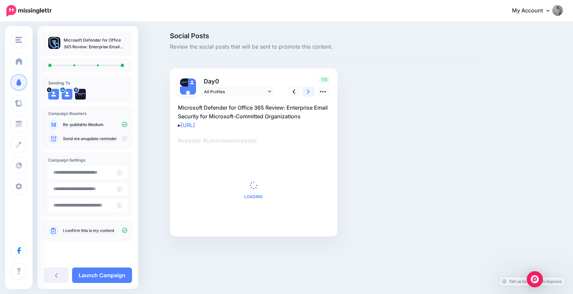
click at [303, 91] on link at bounding box center [308, 92] width 13 height 10
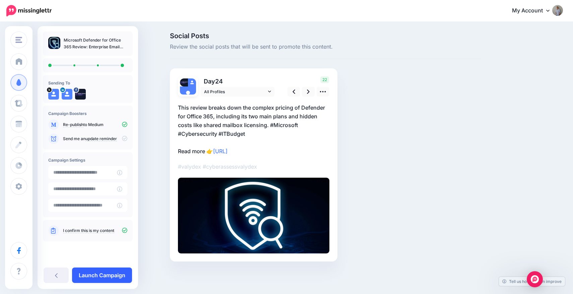
click at [103, 272] on link "Launch Campaign" at bounding box center [102, 275] width 60 height 15
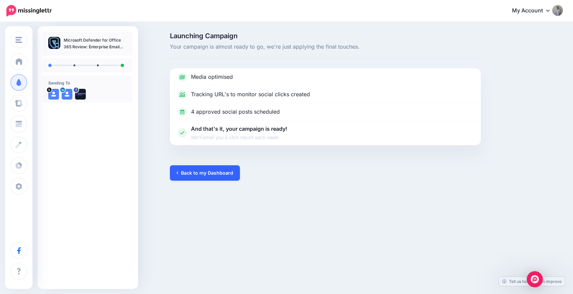
click at [210, 174] on link "Back to my Dashboard" at bounding box center [205, 172] width 70 height 15
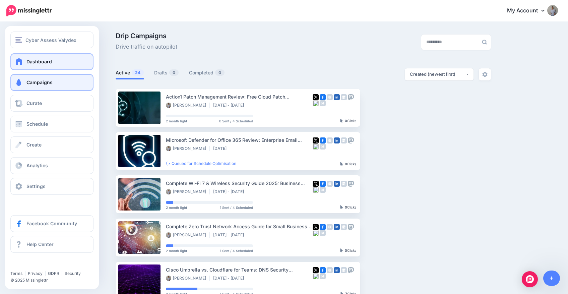
click at [51, 60] on span "Dashboard" at bounding box center [38, 62] width 25 height 6
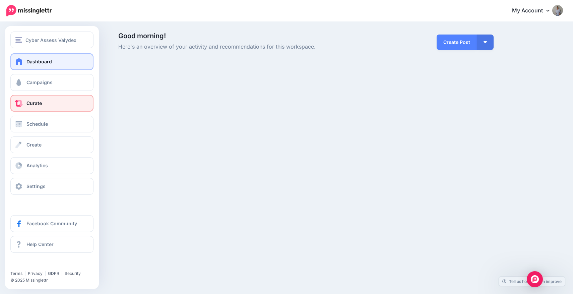
click at [43, 110] on link "Curate" at bounding box center [51, 103] width 83 height 17
